Goal: Register for event/course

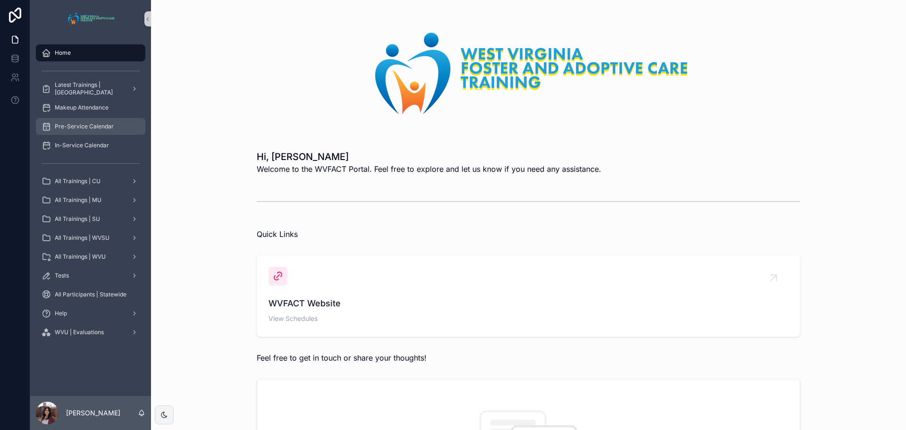
click at [80, 124] on span "Pre-Service Calendar" at bounding box center [84, 127] width 59 height 8
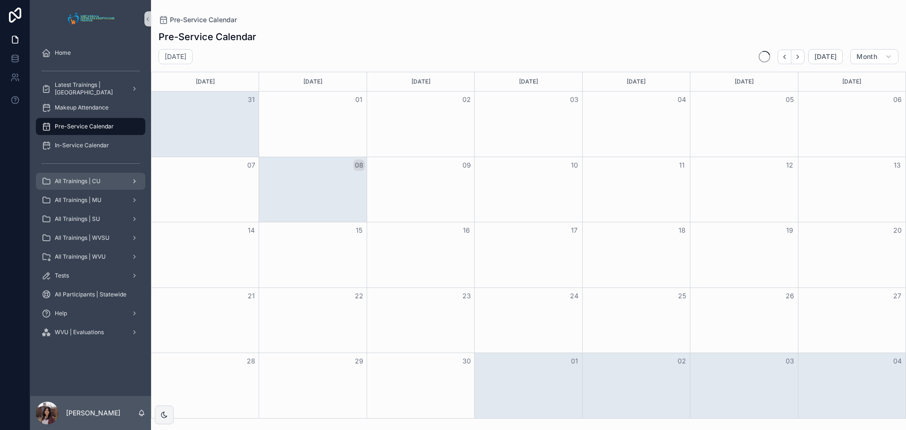
click at [80, 180] on span "All Trainings | CU" at bounding box center [78, 181] width 46 height 8
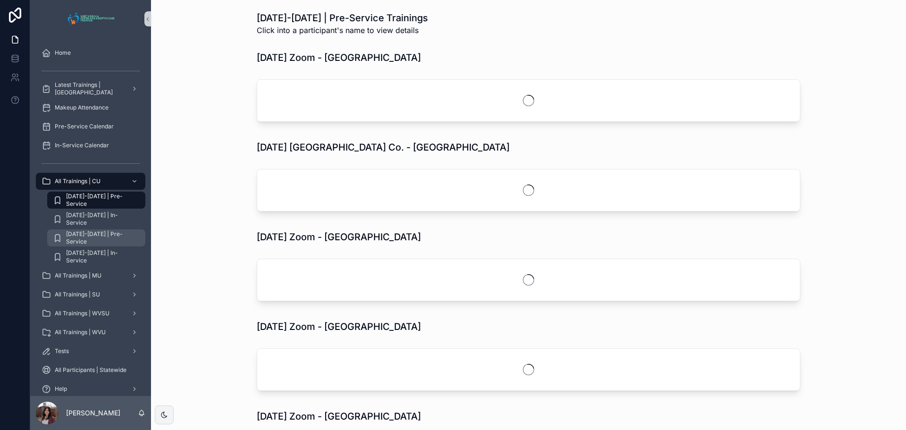
click at [80, 240] on span "[DATE]-[DATE] | Pre-Service" at bounding box center [101, 237] width 70 height 15
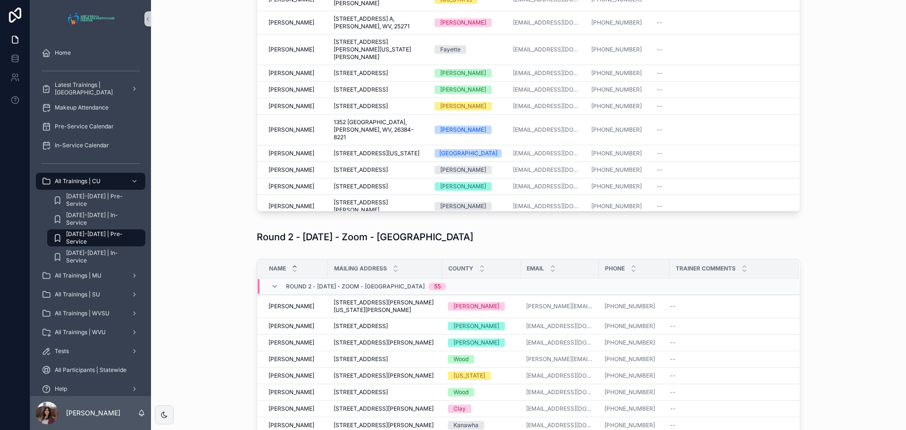
scroll to position [47, 0]
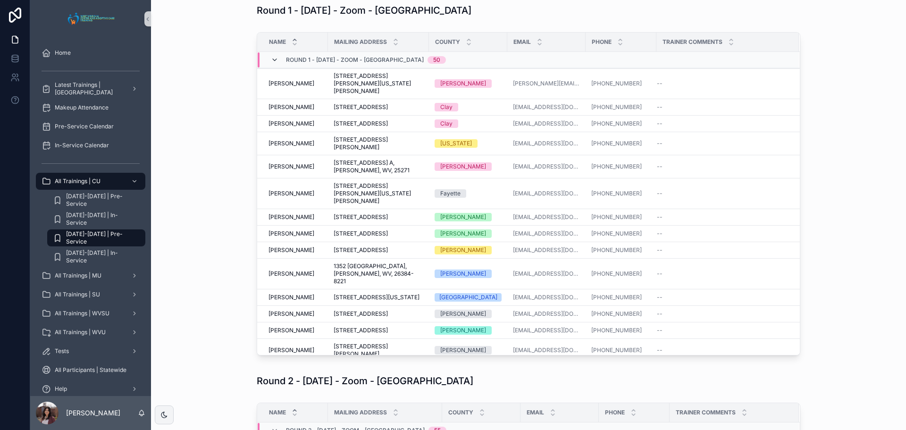
click at [271, 60] on icon "scrollable content" at bounding box center [275, 60] width 8 height 8
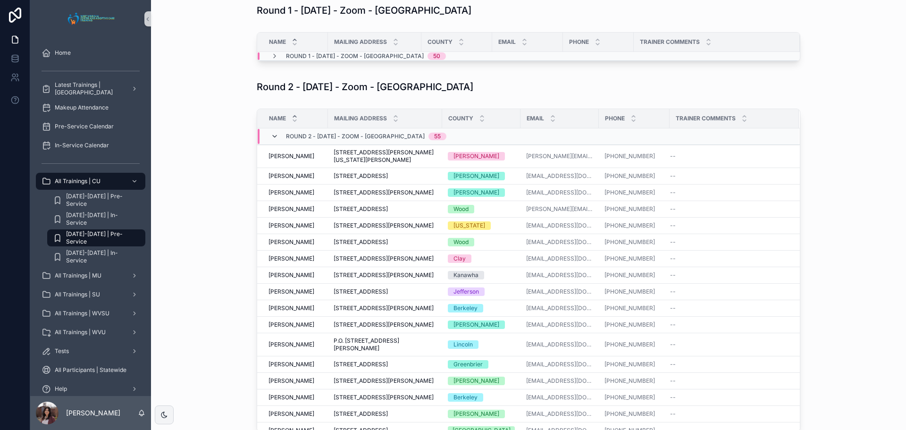
click at [271, 135] on icon "scrollable content" at bounding box center [275, 137] width 8 height 8
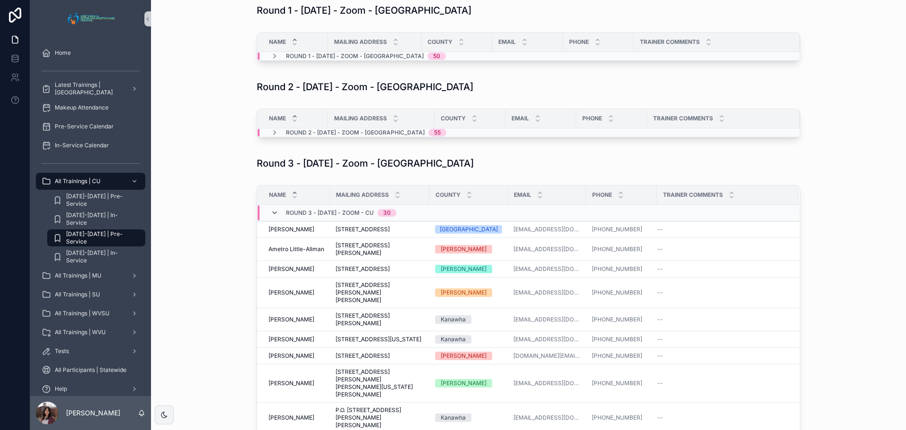
click at [271, 211] on icon "scrollable content" at bounding box center [275, 213] width 8 height 8
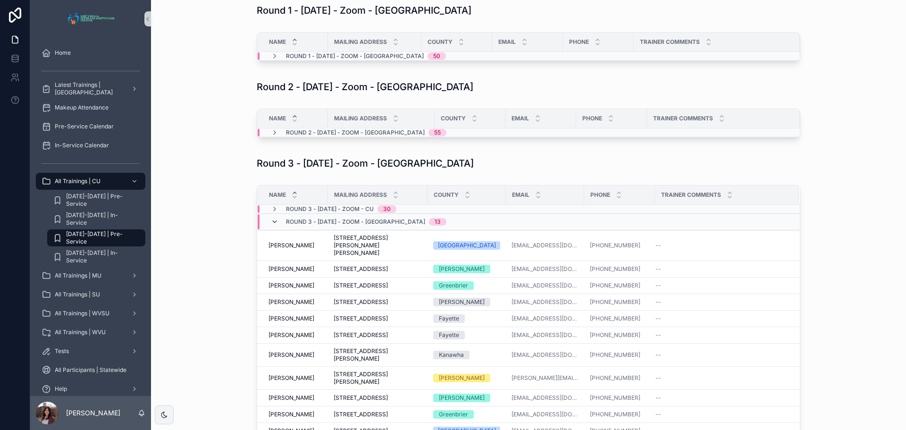
click at [271, 218] on icon "scrollable content" at bounding box center [275, 222] width 8 height 8
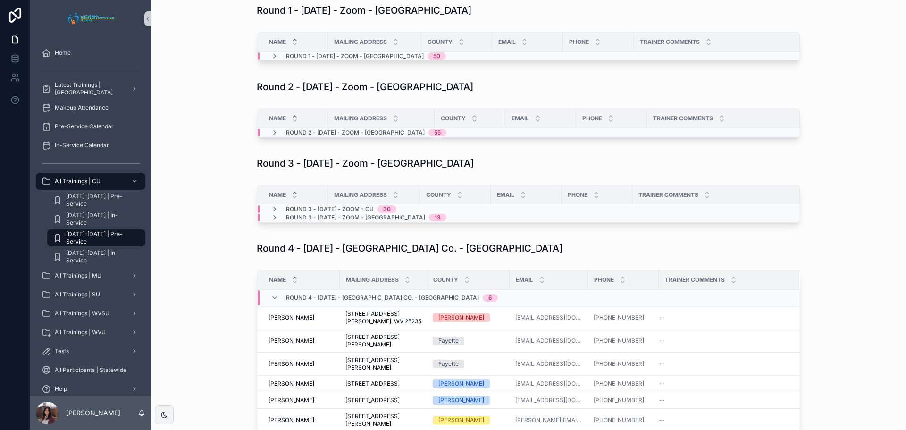
scroll to position [0, 0]
click at [271, 219] on icon "scrollable content" at bounding box center [275, 218] width 8 height 8
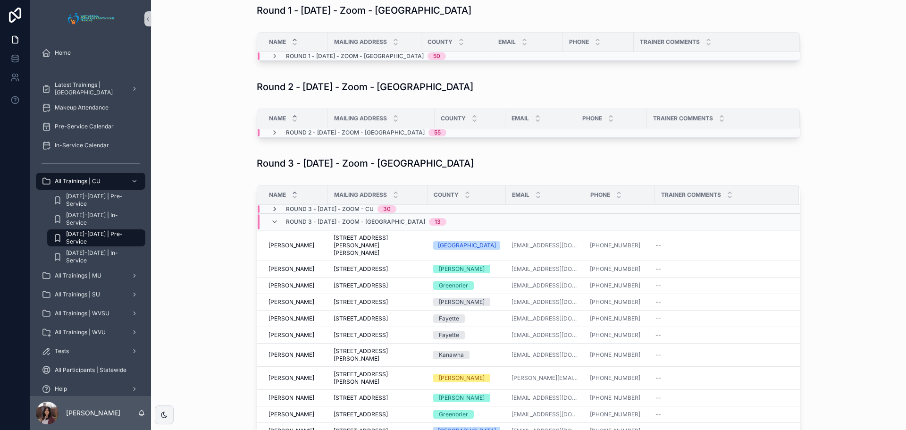
click at [271, 207] on icon "scrollable content" at bounding box center [275, 209] width 8 height 8
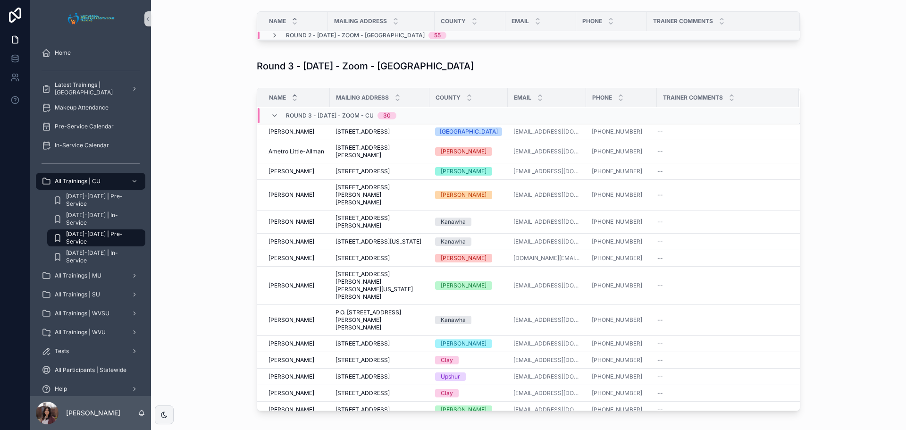
scroll to position [142, 0]
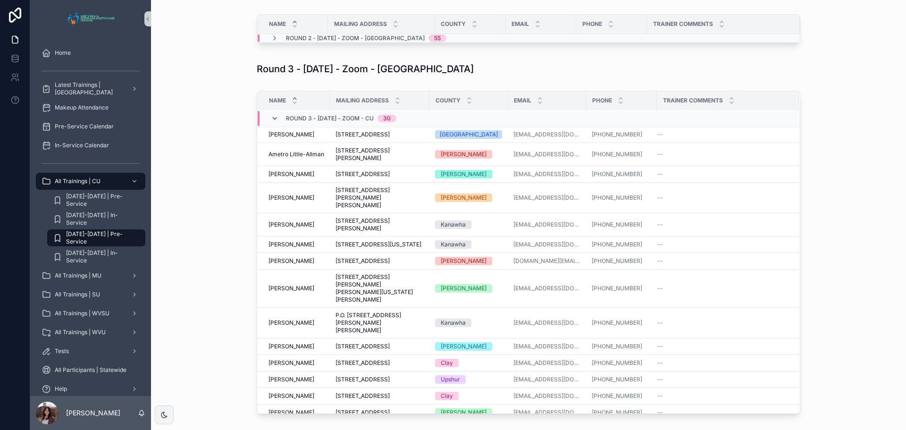
click at [271, 118] on icon "scrollable content" at bounding box center [275, 119] width 8 height 8
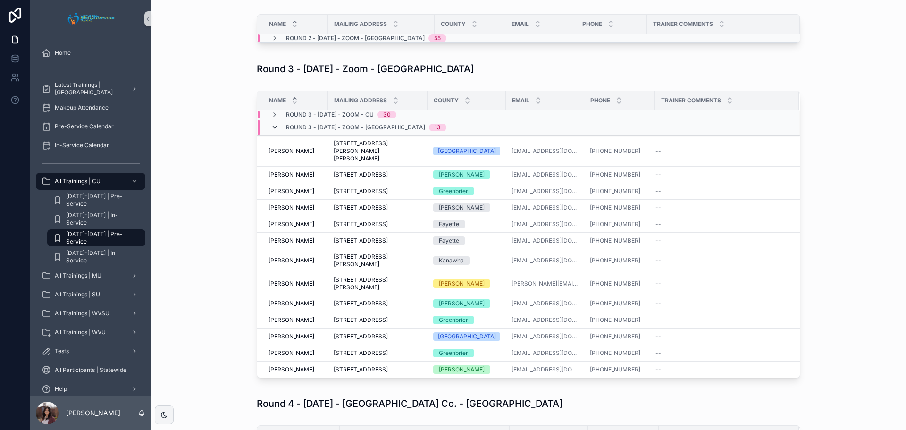
click at [271, 130] on icon "scrollable content" at bounding box center [275, 128] width 8 height 8
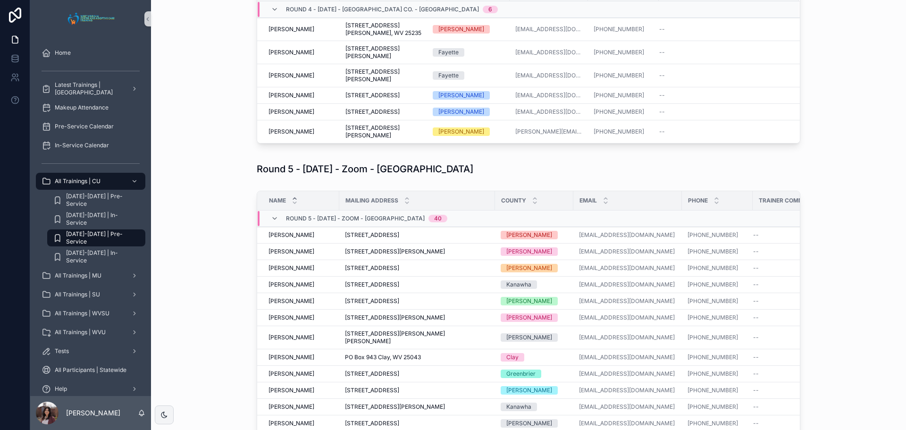
scroll to position [283, 0]
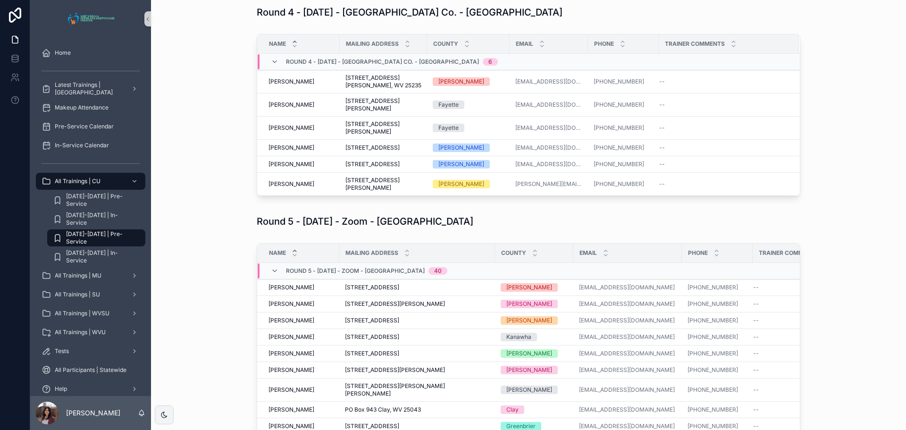
click at [273, 64] on icon "scrollable content" at bounding box center [275, 62] width 8 height 8
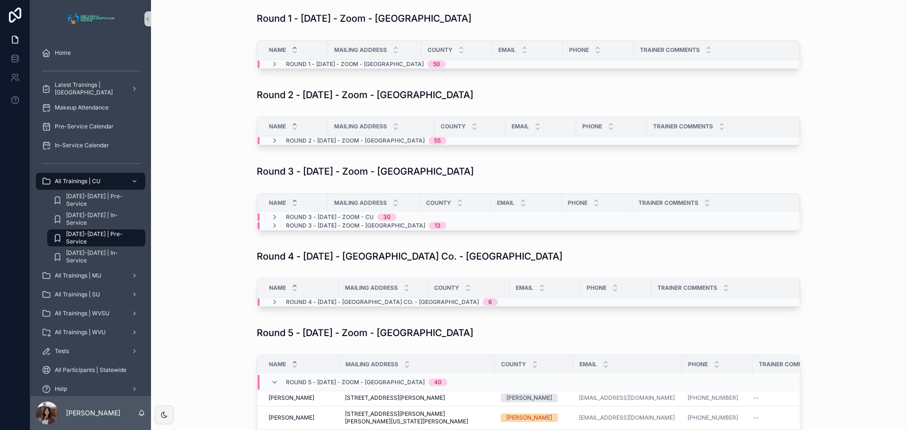
scroll to position [0, 0]
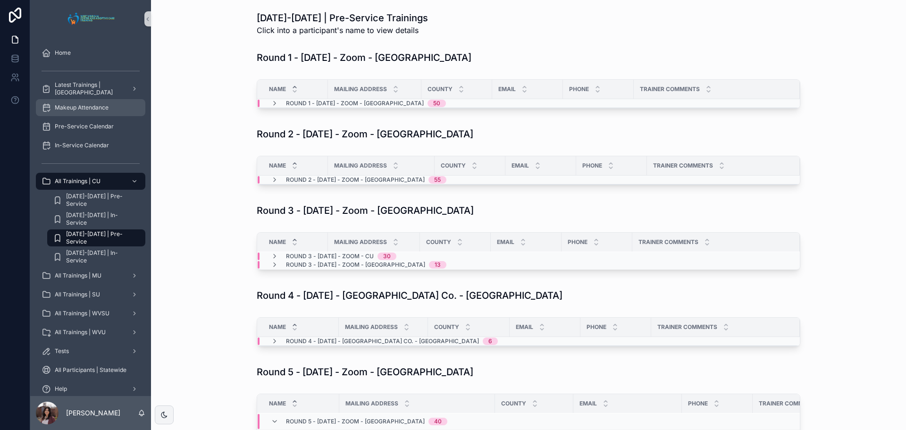
click at [79, 109] on span "Makeup Attendance" at bounding box center [82, 108] width 54 height 8
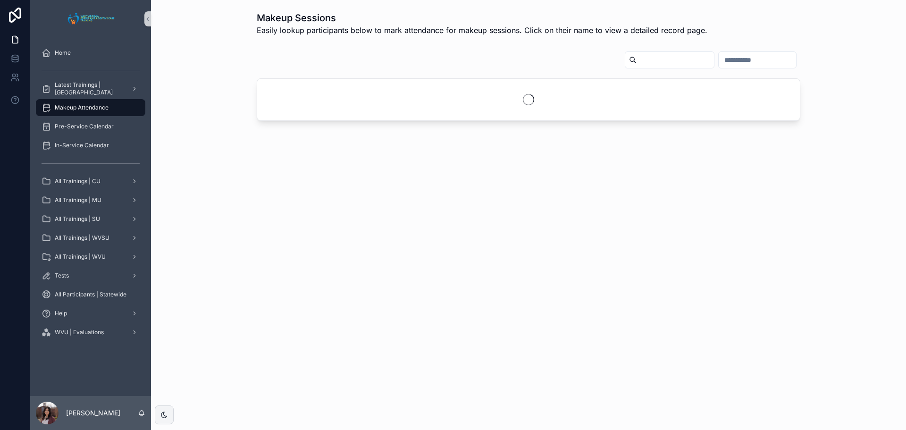
click at [637, 59] on input "scrollable content" at bounding box center [675, 59] width 77 height 13
